Goal: Check status: Check status

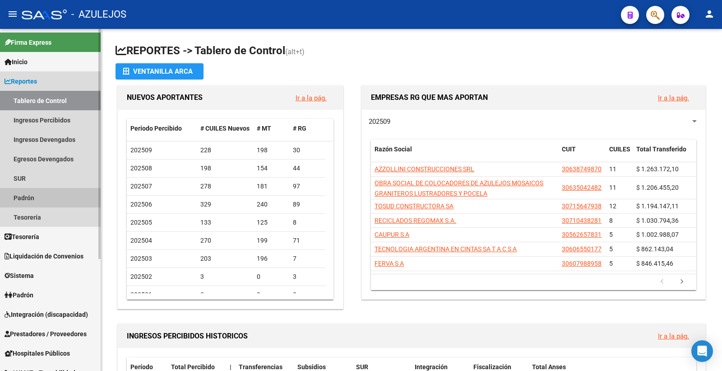
click at [44, 197] on link "Padrón" at bounding box center [50, 197] width 101 height 19
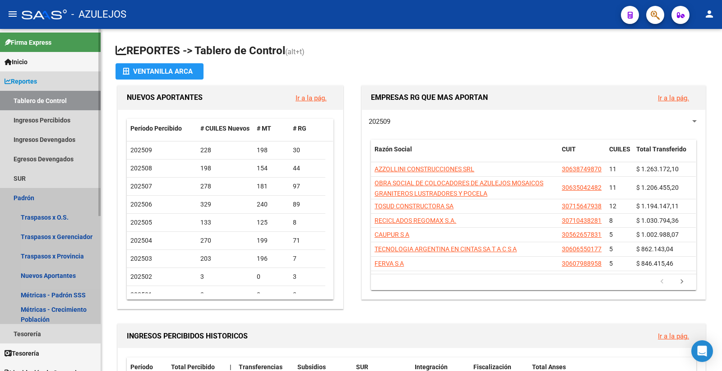
click at [44, 197] on link "Padrón" at bounding box center [50, 197] width 101 height 19
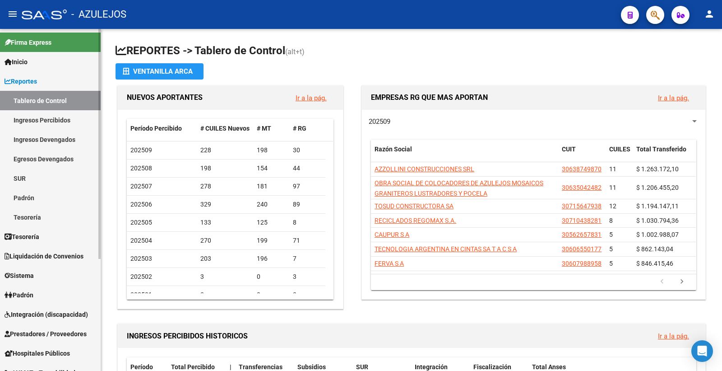
click at [47, 293] on link "Padrón" at bounding box center [50, 294] width 101 height 19
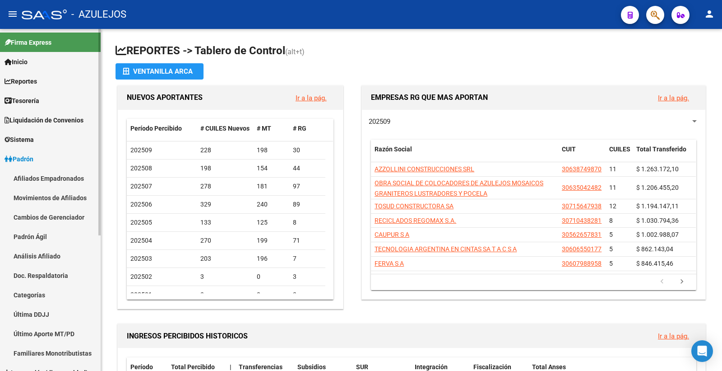
click at [66, 255] on link "Análisis Afiliado" at bounding box center [50, 255] width 101 height 19
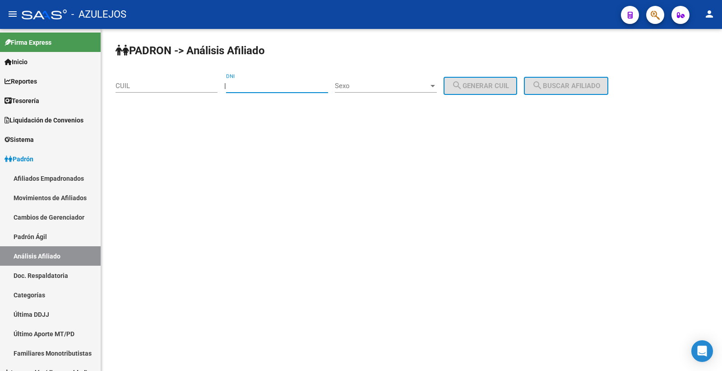
click at [261, 83] on input "DNI" at bounding box center [277, 86] width 102 height 8
type input "53890653"
click at [378, 83] on span "Sexo" at bounding box center [382, 86] width 94 height 8
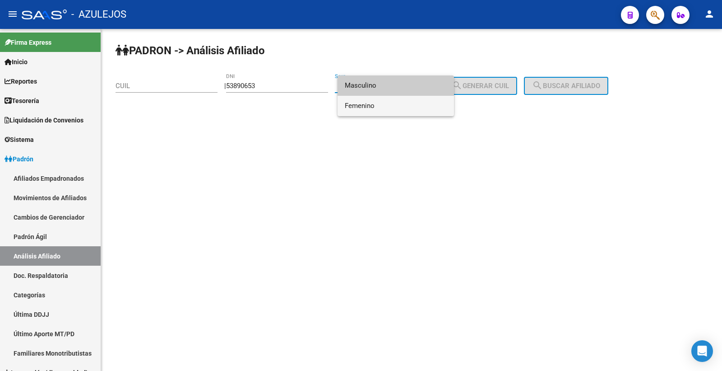
drag, startPoint x: 376, startPoint y: 108, endPoint x: 387, endPoint y: 106, distance: 11.6
click at [387, 106] on span "Femenino" at bounding box center [396, 106] width 102 height 20
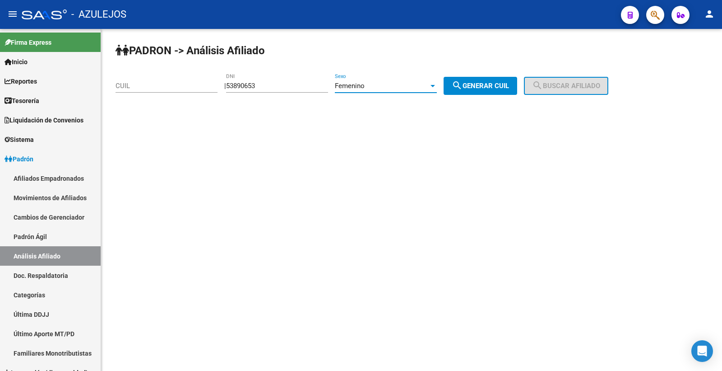
drag, startPoint x: 504, startPoint y: 83, endPoint x: 510, endPoint y: 88, distance: 7.9
click at [509, 85] on span "search Generar CUIL" at bounding box center [480, 86] width 57 height 8
type input "27-53890653-6"
click at [594, 83] on span "search Buscar afiliado" at bounding box center [566, 86] width 68 height 8
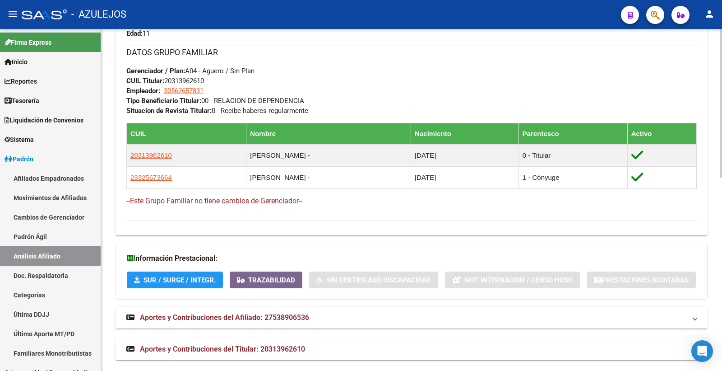
scroll to position [445, 0]
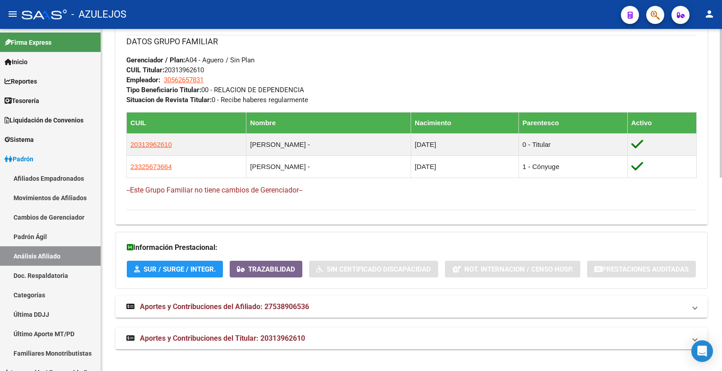
click at [340, 339] on mat-panel-title "Aportes y Contribuciones del Titular: 20313962610" at bounding box center [406, 338] width 560 height 10
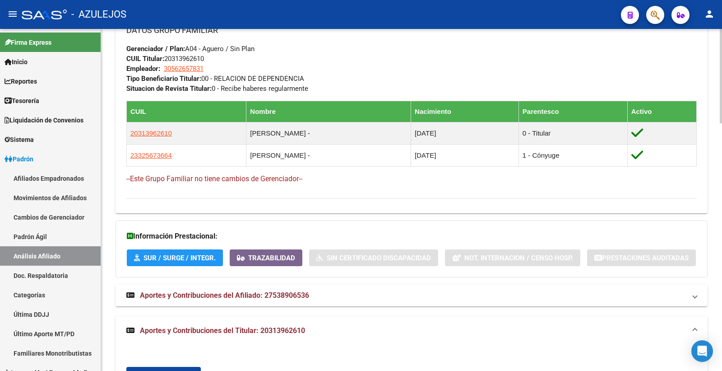
scroll to position [448, 0]
